Goal: Transaction & Acquisition: Purchase product/service

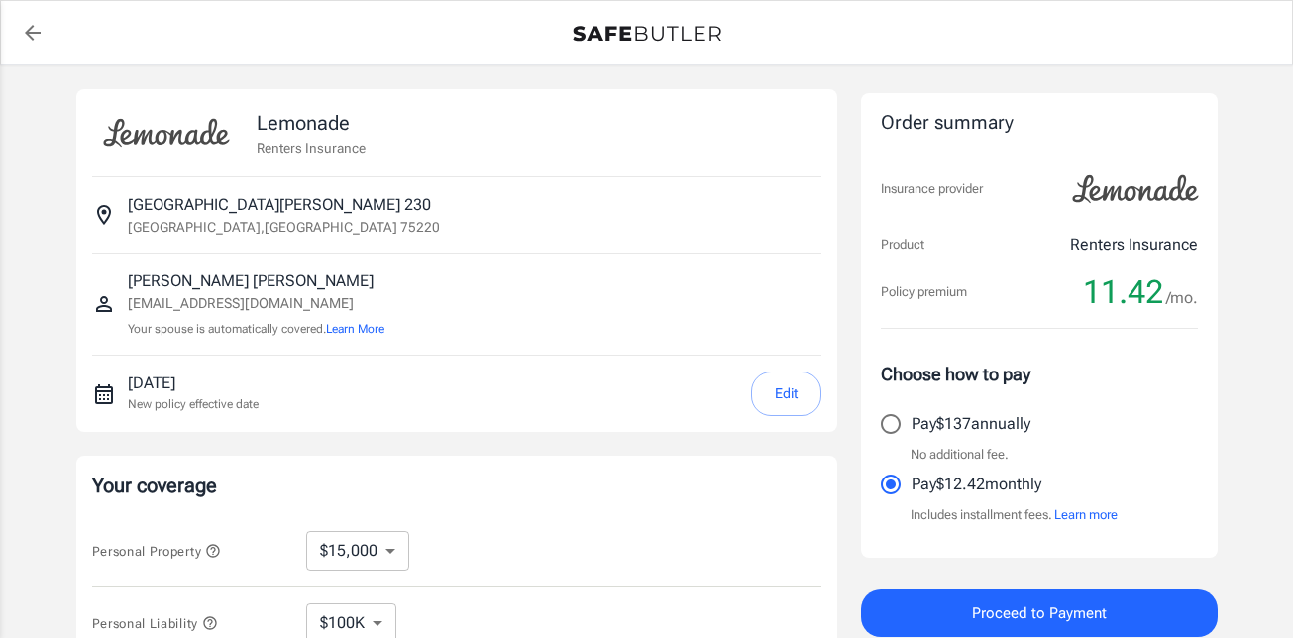
select select "15000"
select select "500"
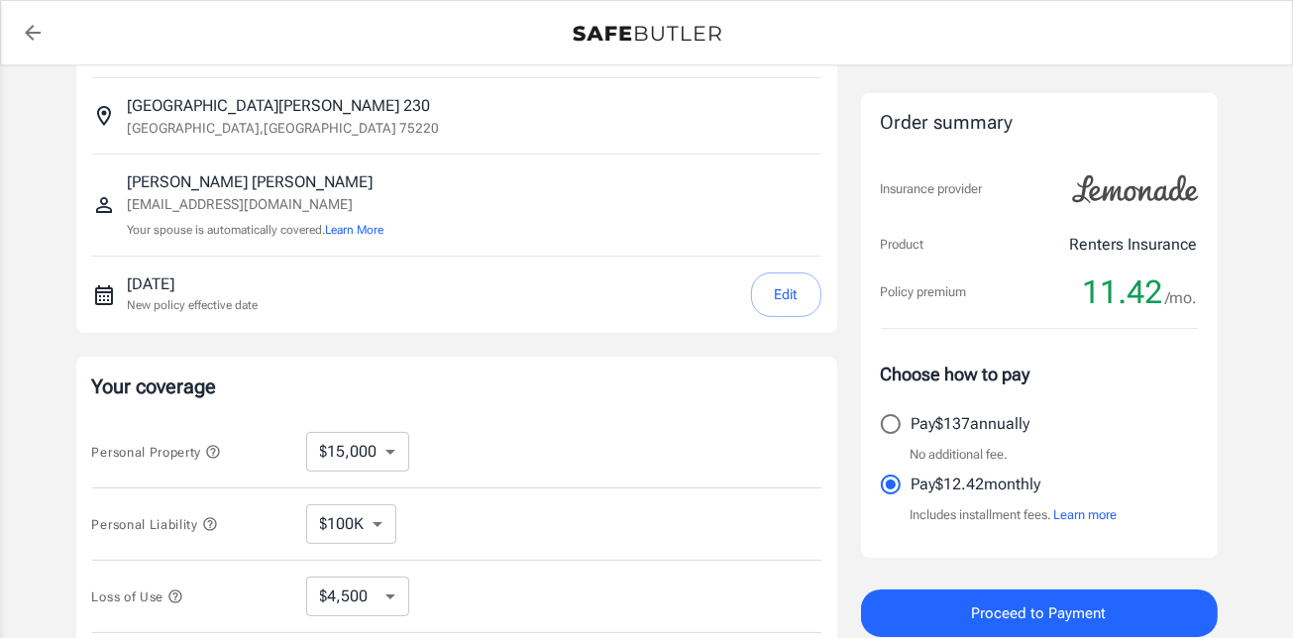
click at [374, 465] on select "$10,000 $15,000 $20,000 $25,000 $30,000 $40,000 $50,000 $100K $150K $200K $250K" at bounding box center [357, 452] width 103 height 40
select select "10000"
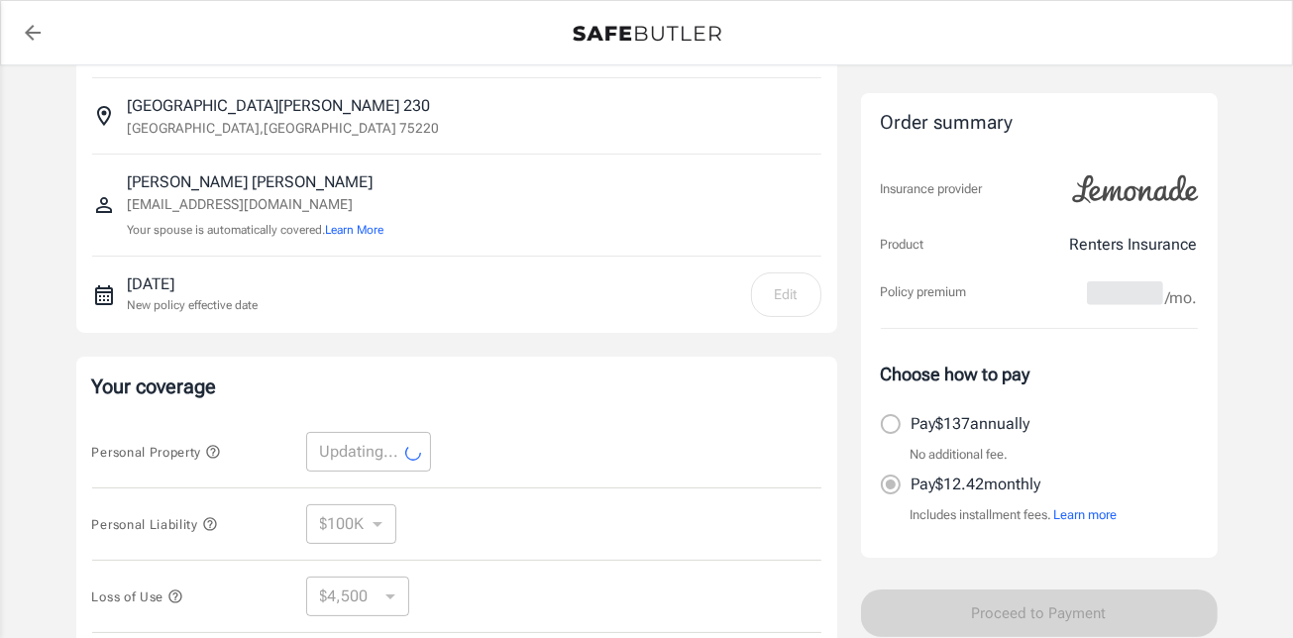
select select "10000"
select select "3000"
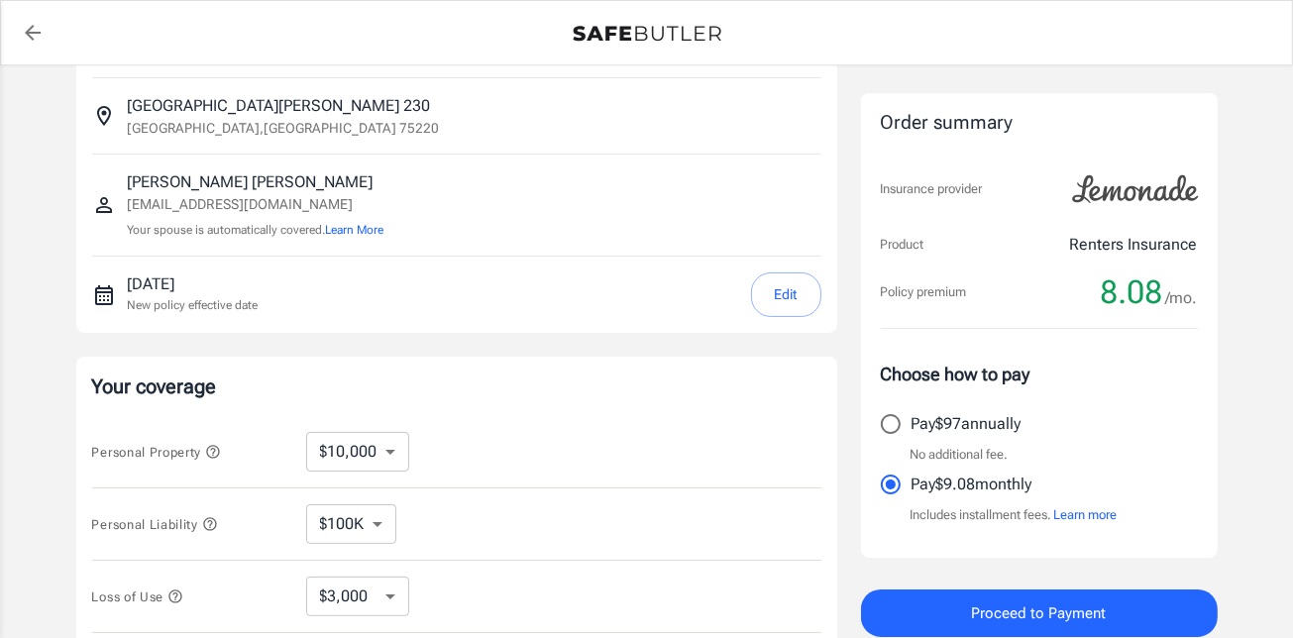
scroll to position [297, 0]
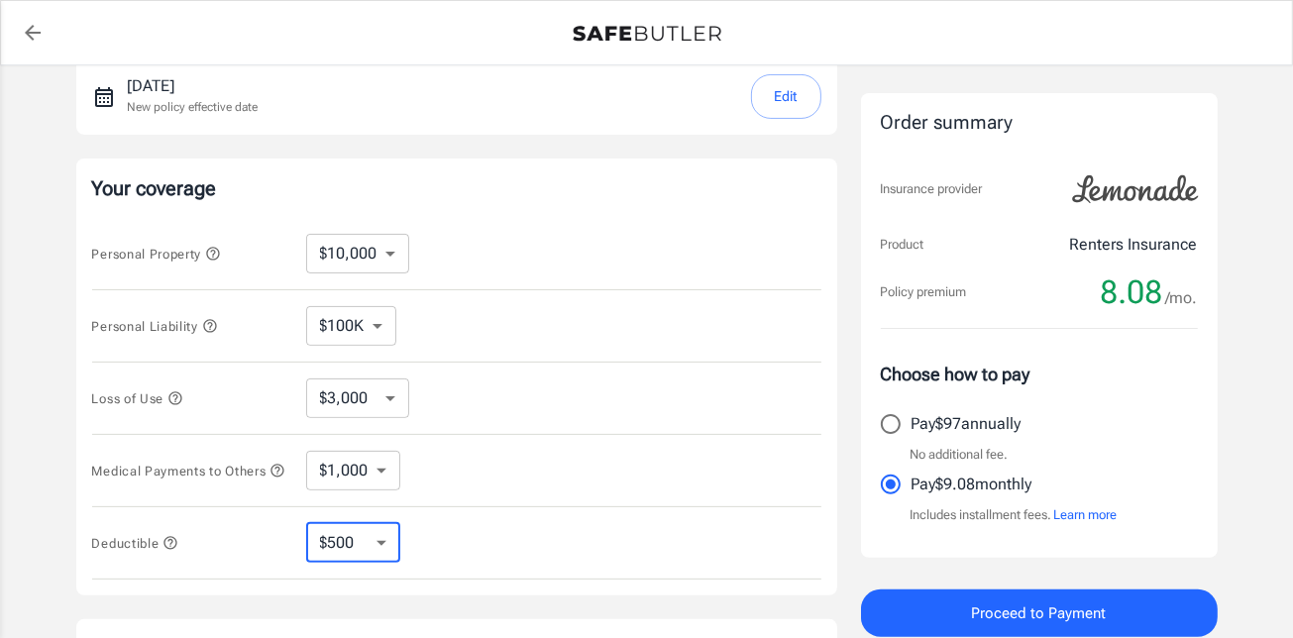
click at [374, 532] on select "$250 $500 $1,000 $2,500" at bounding box center [353, 543] width 94 height 40
select select "2500"
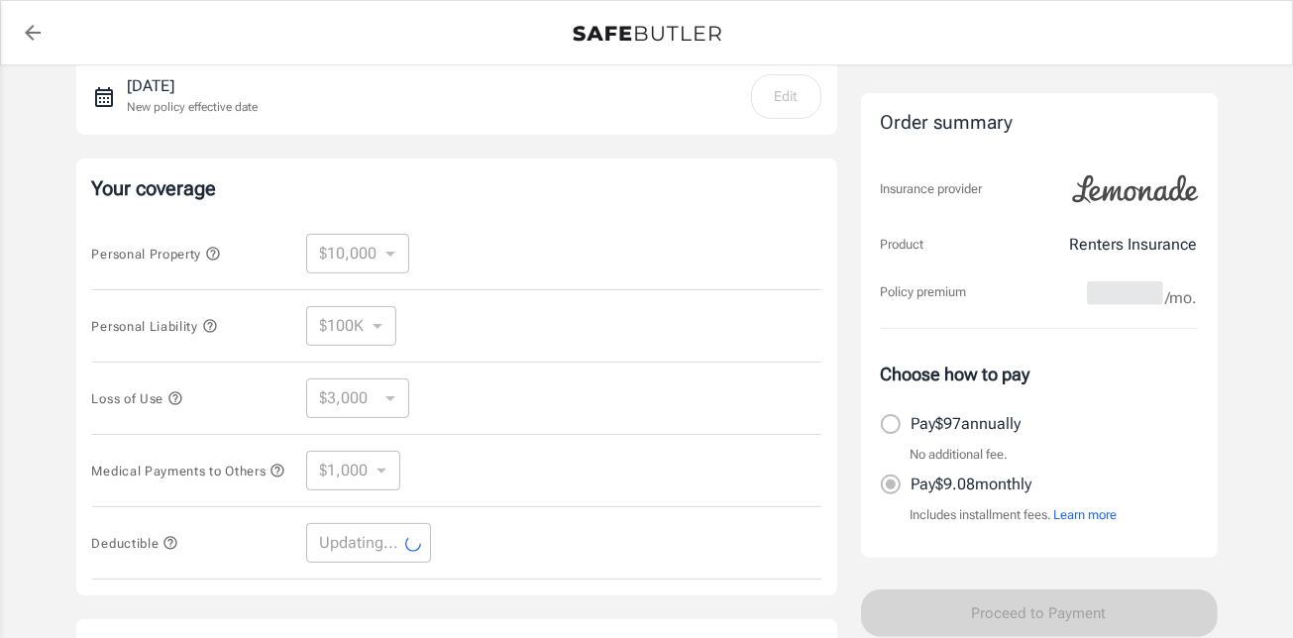
select select "2500"
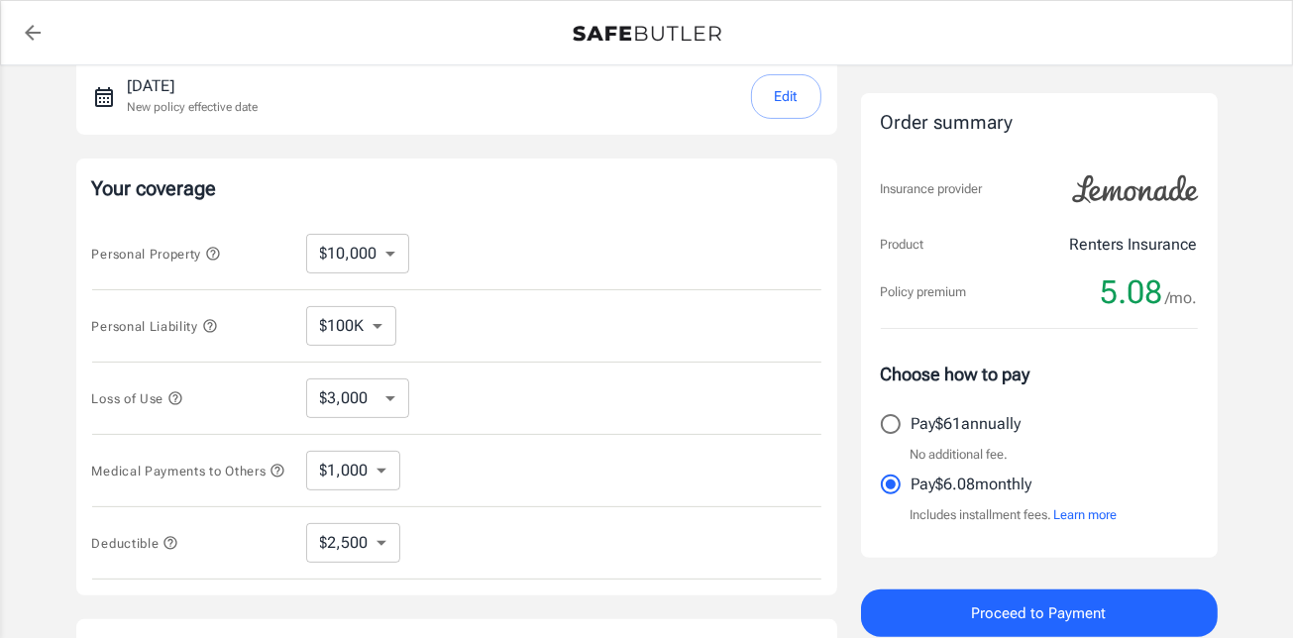
scroll to position [396, 0]
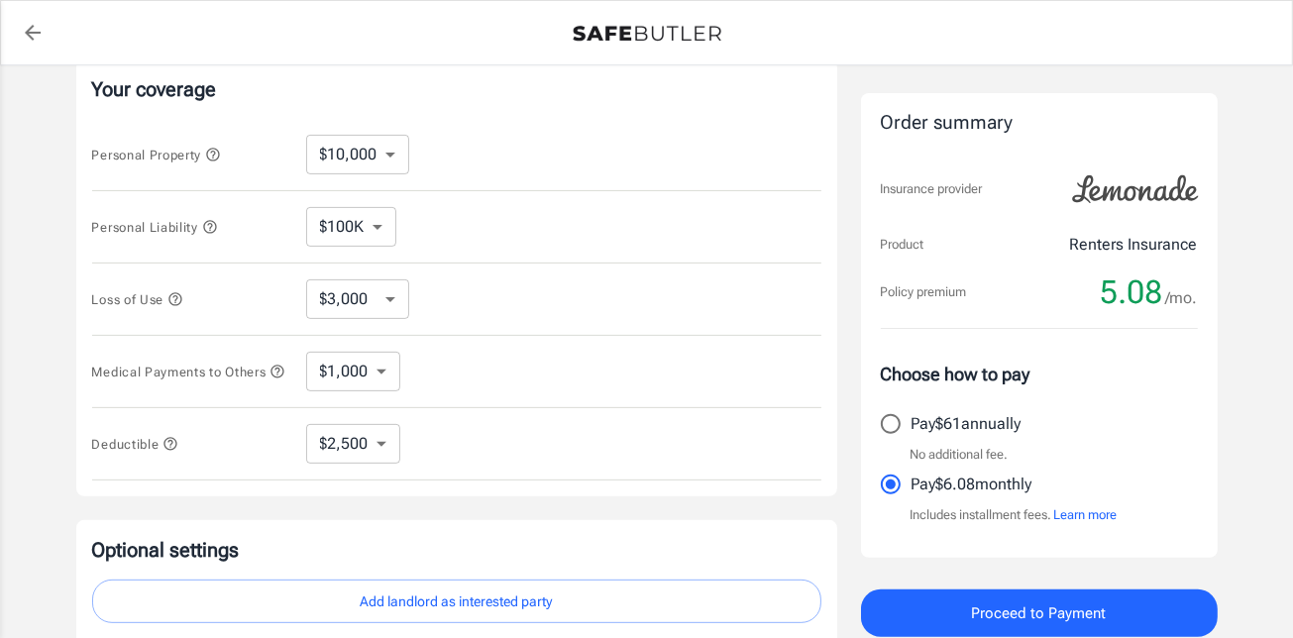
click at [882, 428] on input "Pay $61 annually" at bounding box center [891, 424] width 42 height 42
radio input "true"
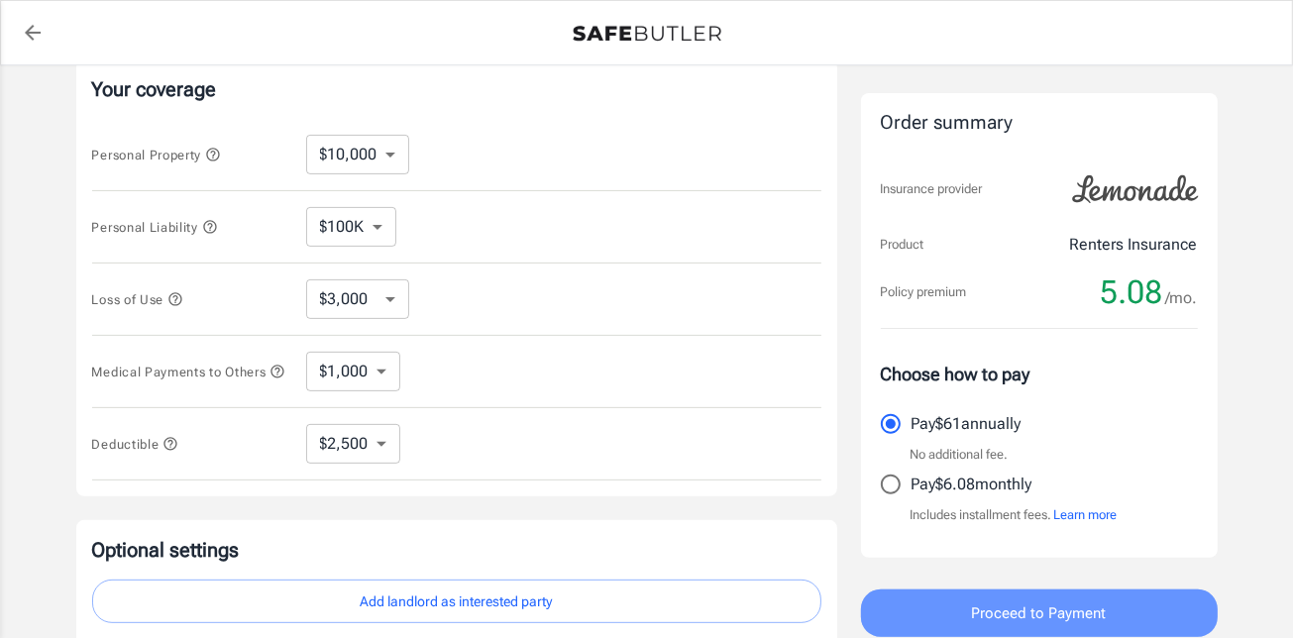
click at [953, 612] on button "Proceed to Payment" at bounding box center [1039, 613] width 357 height 48
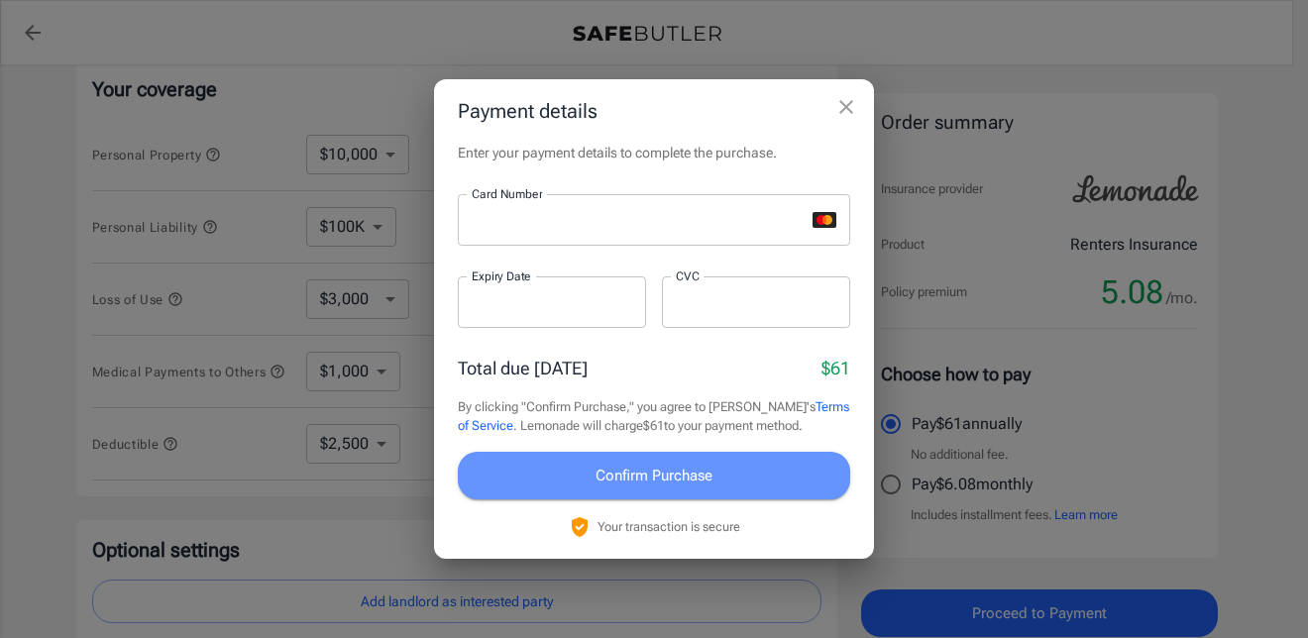
click at [642, 476] on span "Confirm Purchase" at bounding box center [653, 476] width 117 height 26
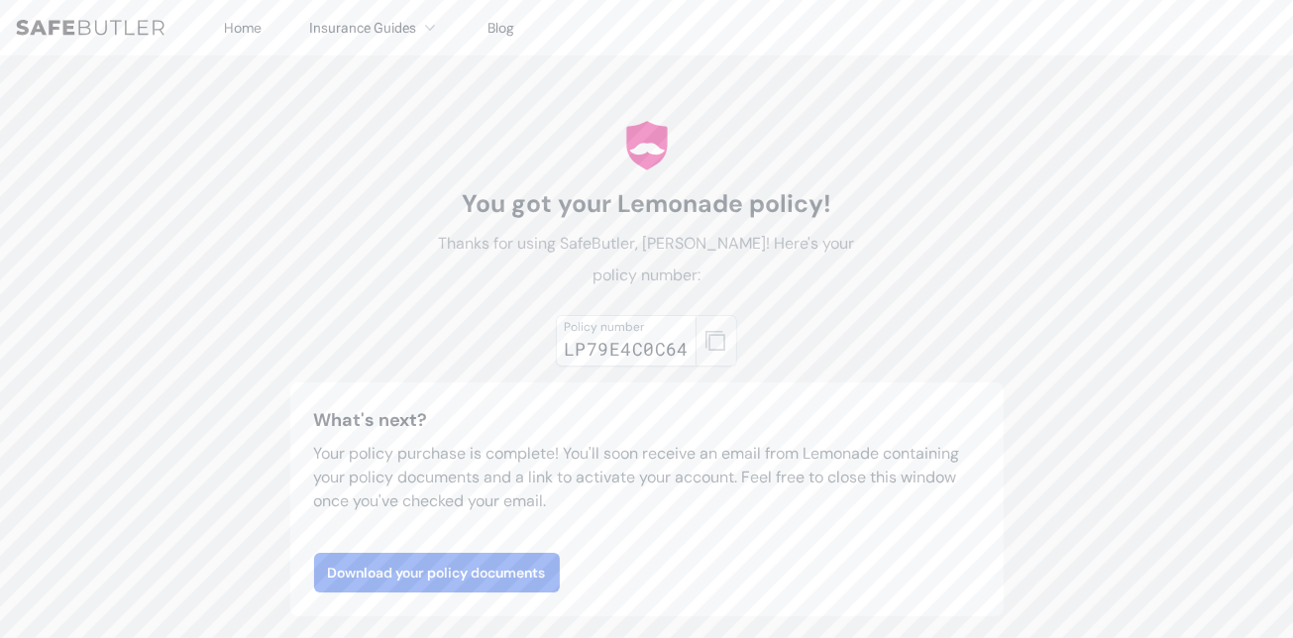
click at [707, 331] on icon "button" at bounding box center [715, 341] width 20 height 20
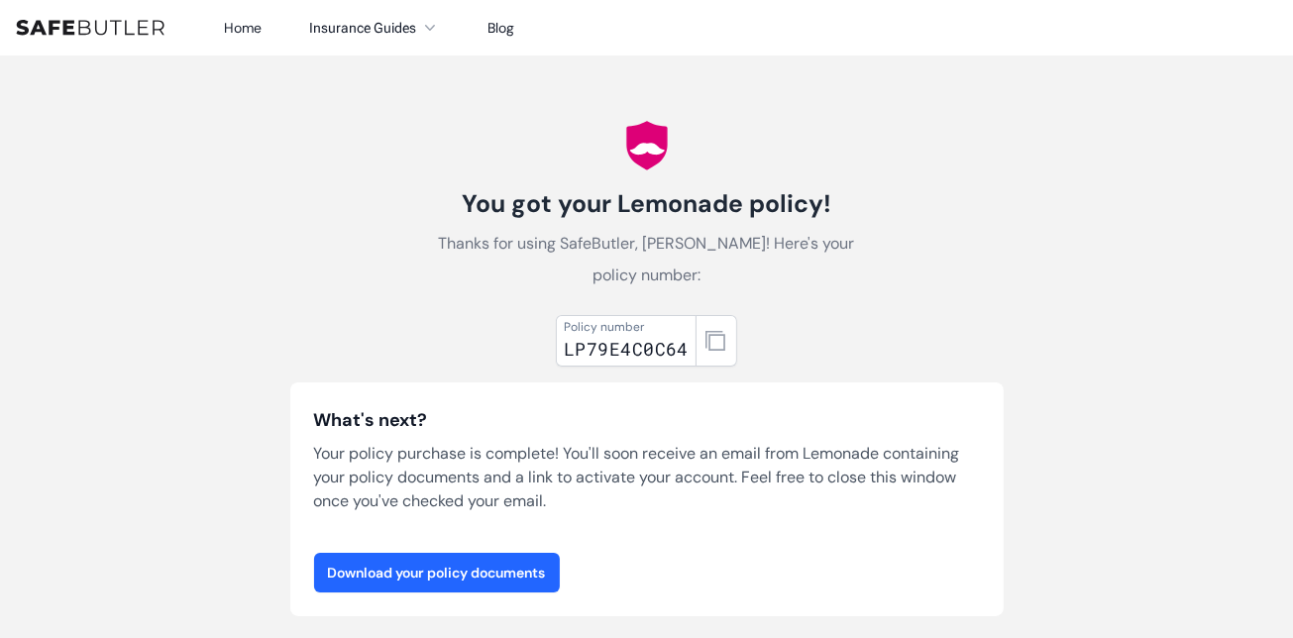
click at [493, 553] on link "Download your policy documents" at bounding box center [437, 573] width 246 height 40
